Goal: Find specific page/section: Find specific page/section

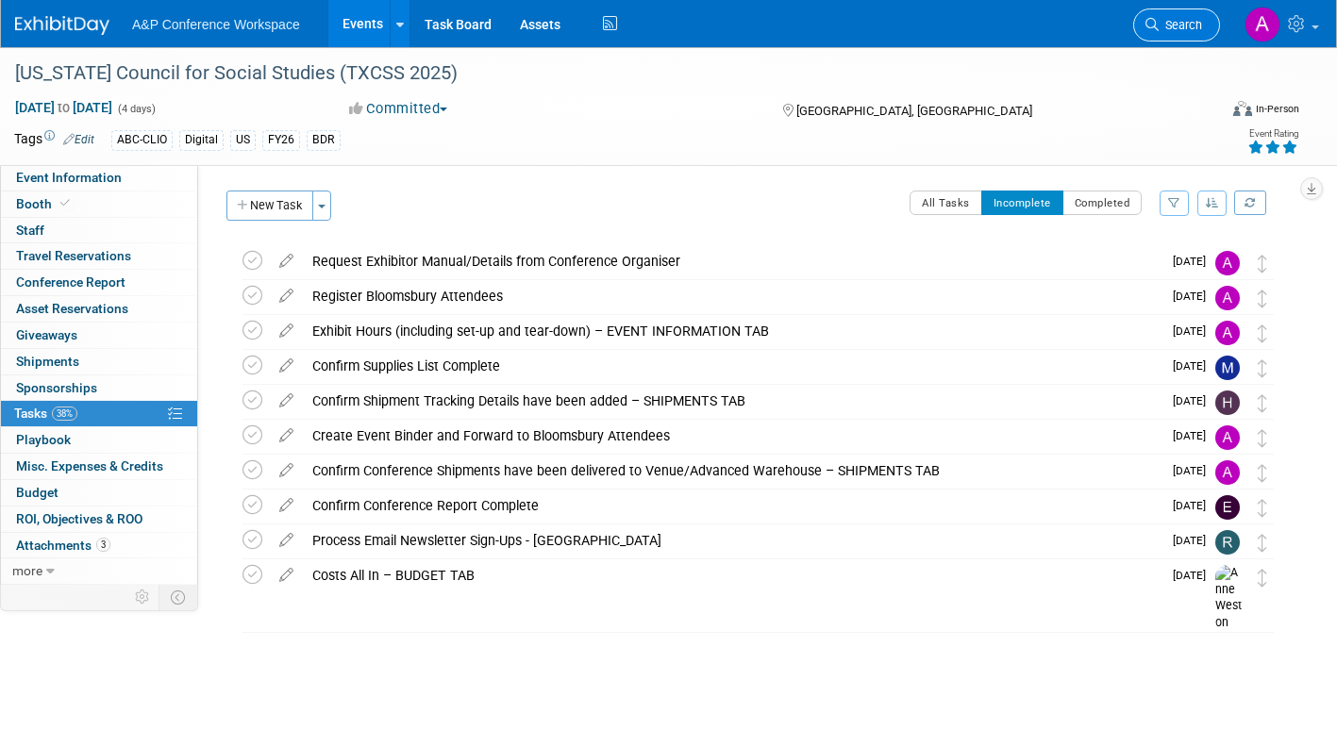
click at [1165, 15] on link "Search" at bounding box center [1176, 24] width 87 height 33
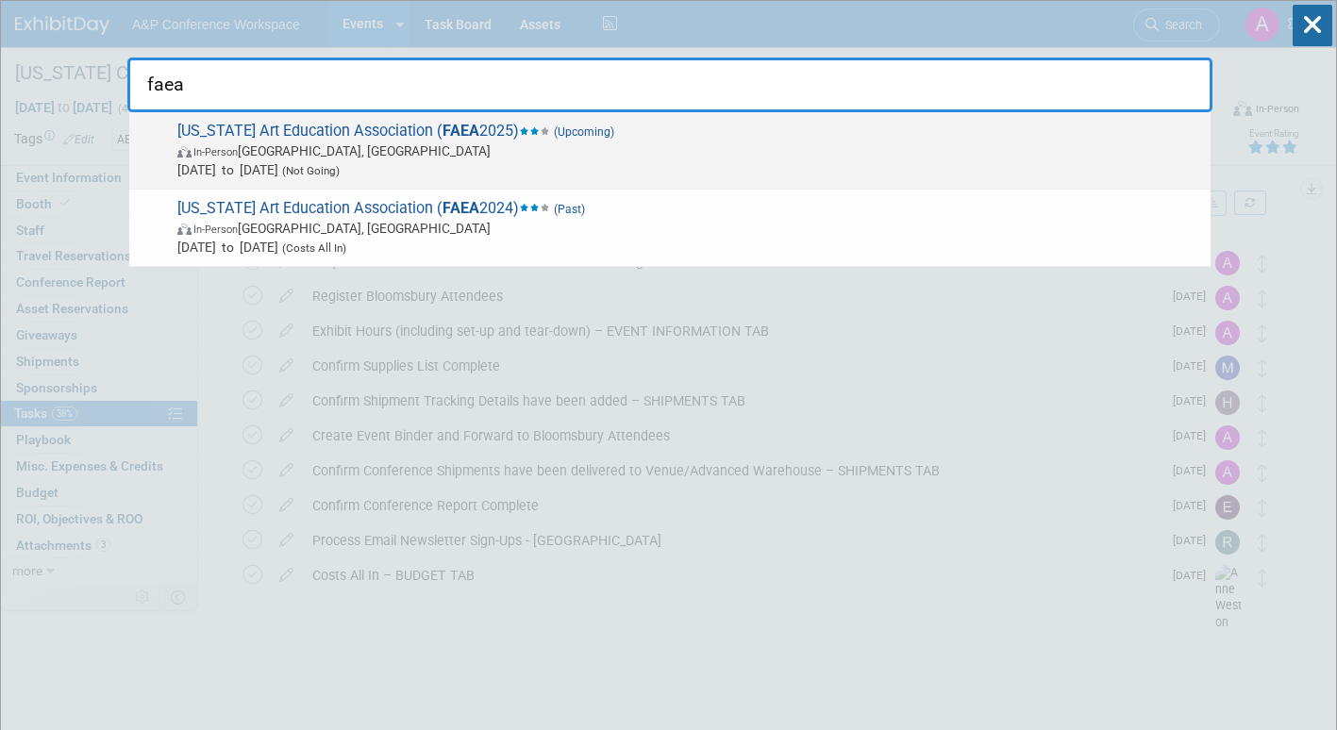
type input "faea"
click at [433, 158] on span "In-Person [GEOGRAPHIC_DATA], [GEOGRAPHIC_DATA]" at bounding box center [689, 151] width 1024 height 19
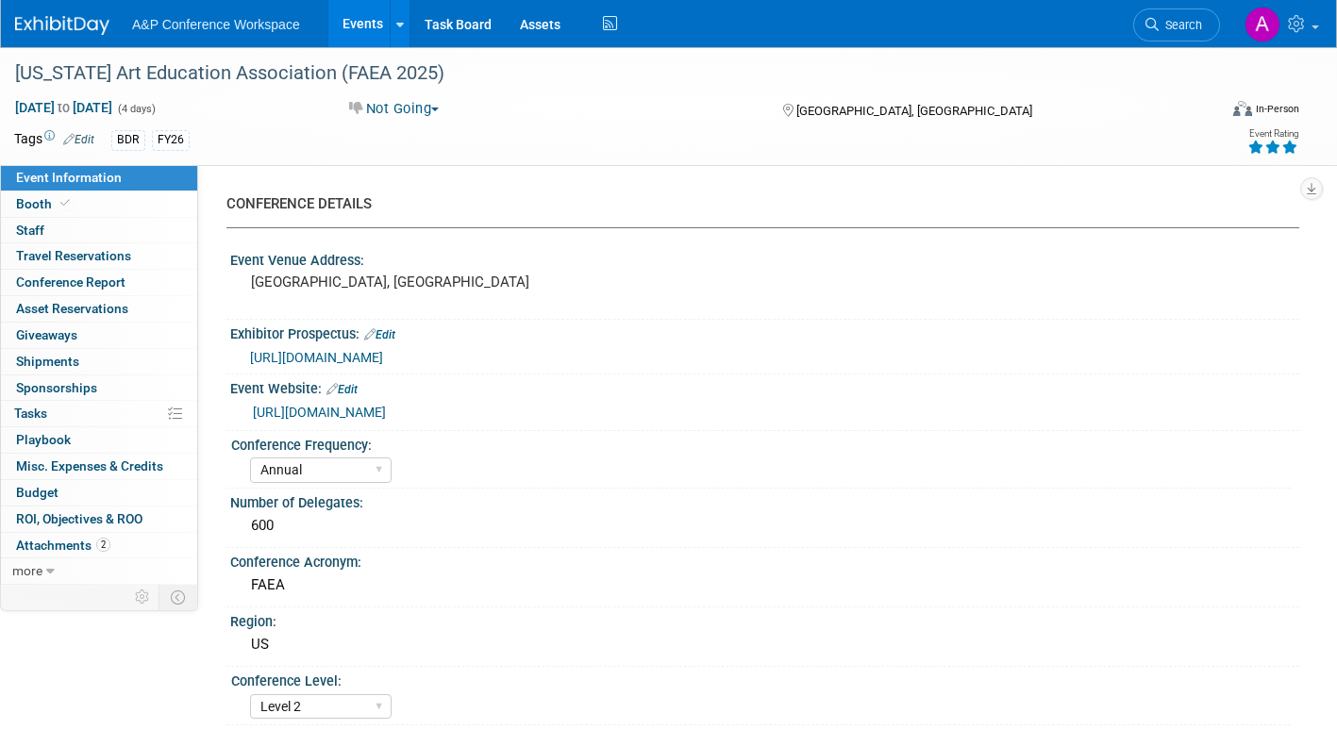
select select "Annual"
select select "Level 2"
select select "In-Person Booth"
select select "Schools"
select select "Bloomsbury Digital Resources"
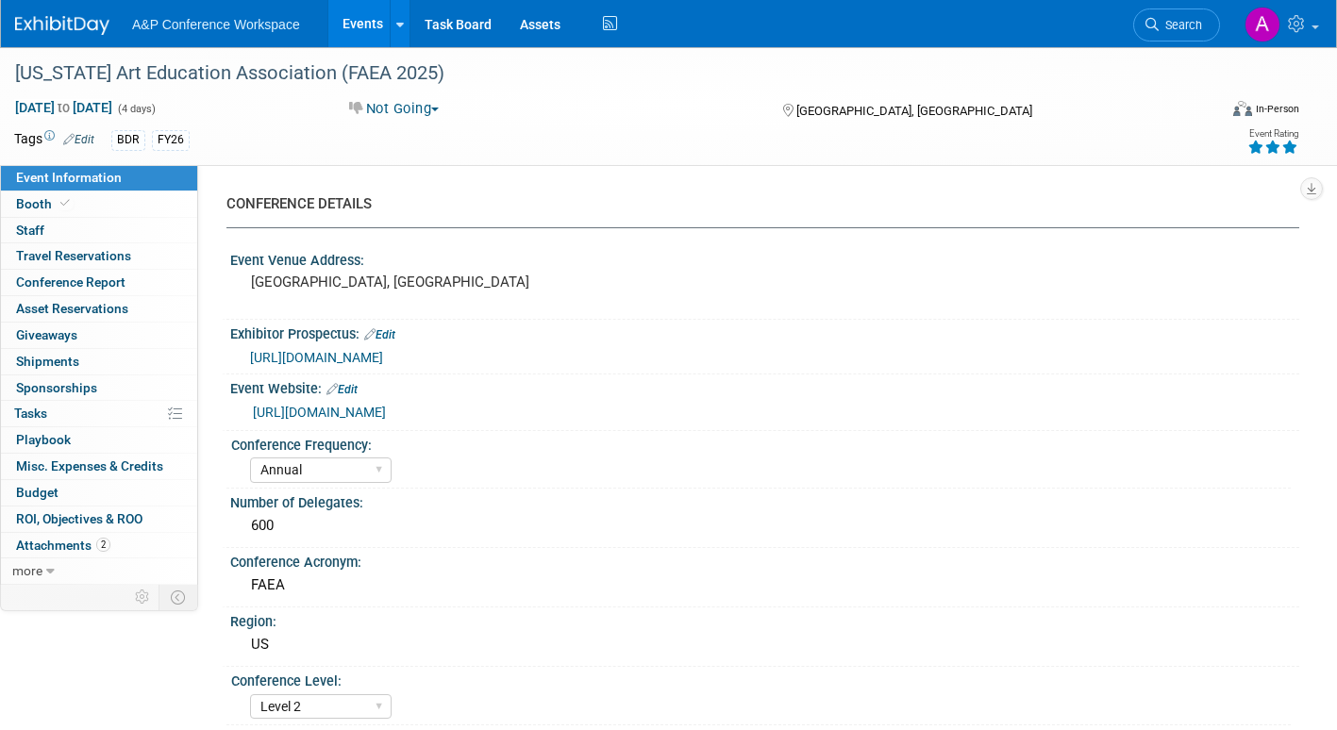
select select "[PERSON_NAME]"
select select "Brand/Subject Presence​"
click at [439, 110] on span "button" at bounding box center [435, 110] width 8 height 4
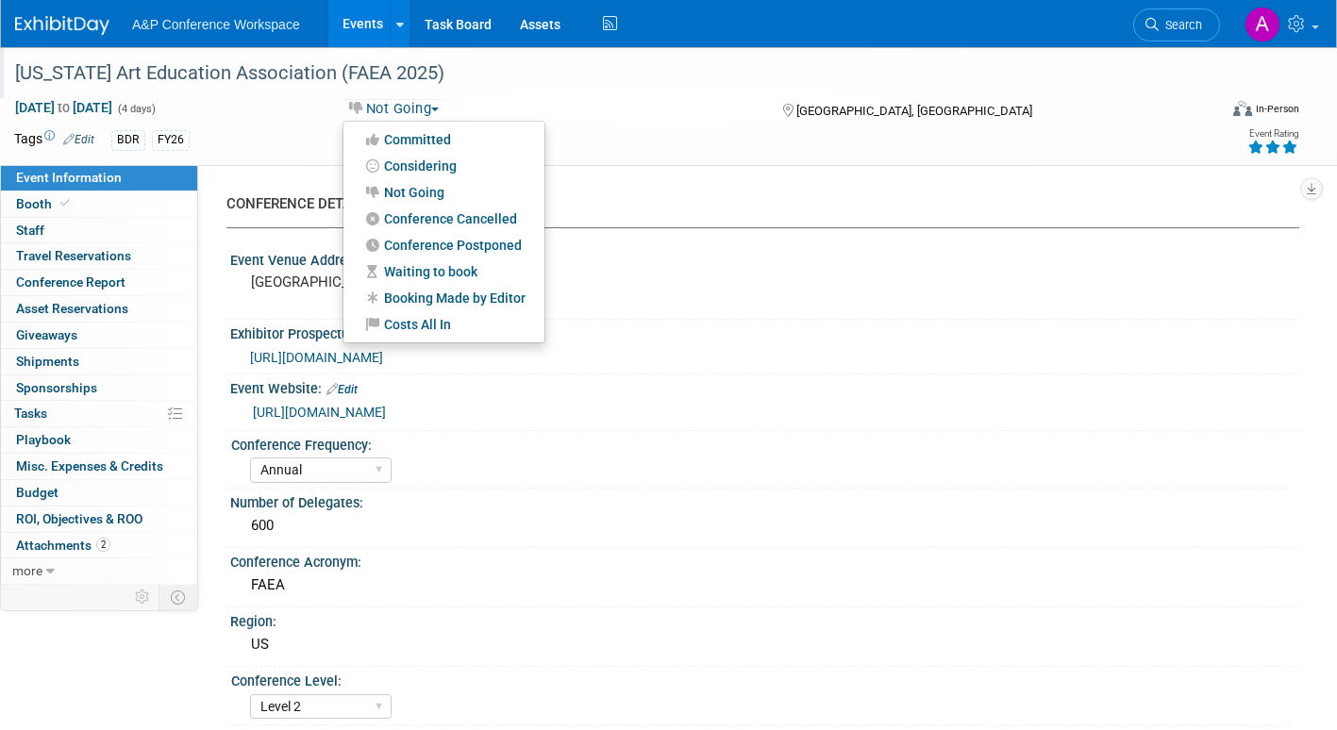
click at [597, 96] on div "Florida Art Education Association (FAEA 2025)" at bounding box center [602, 72] width 1204 height 51
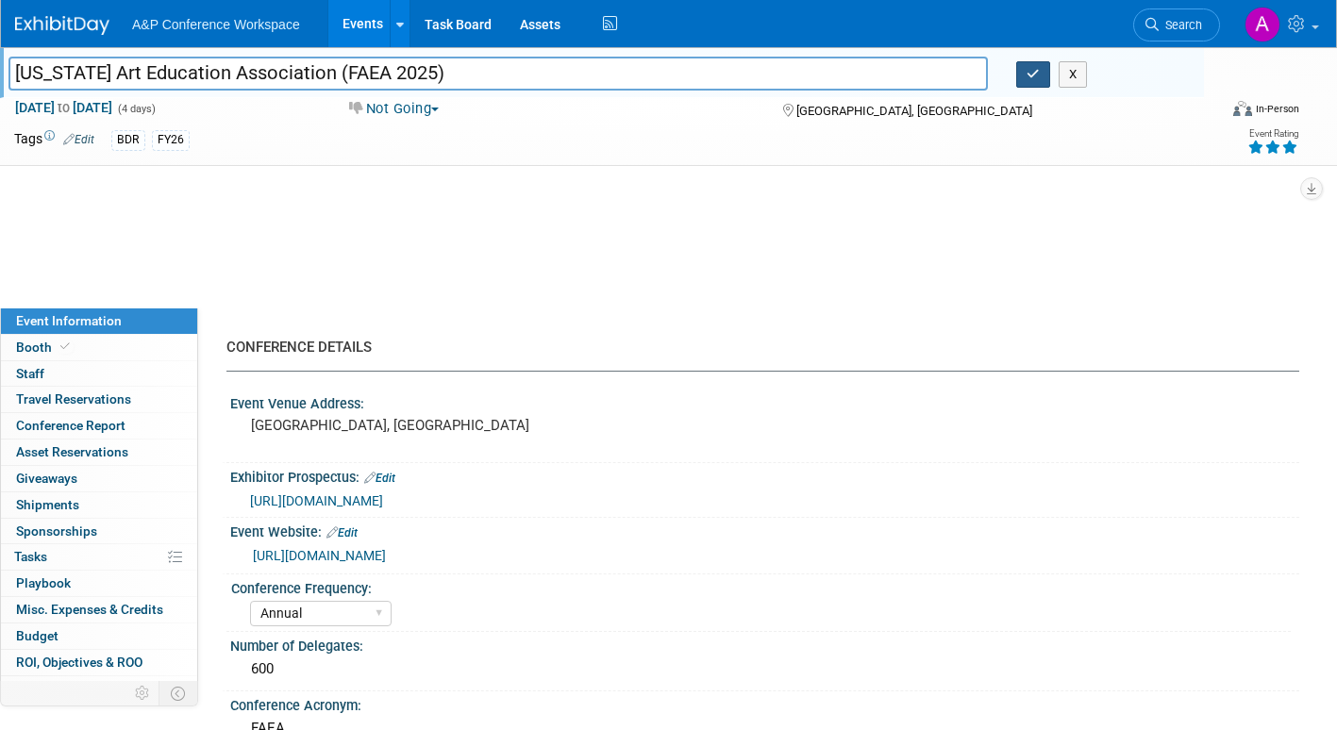
click at [1037, 78] on icon "button" at bounding box center [1033, 74] width 13 height 12
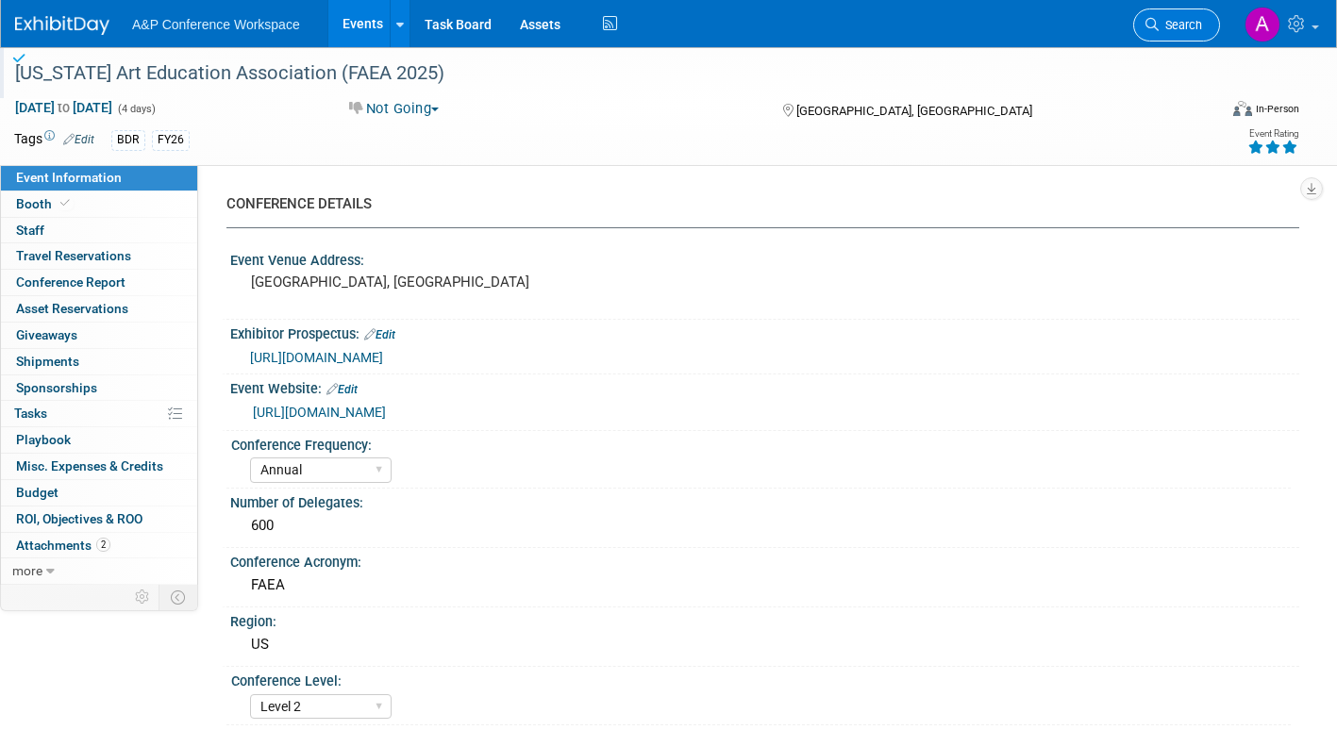
click at [1158, 31] on link "Search" at bounding box center [1176, 24] width 87 height 33
